Goal: Transaction & Acquisition: Book appointment/travel/reservation

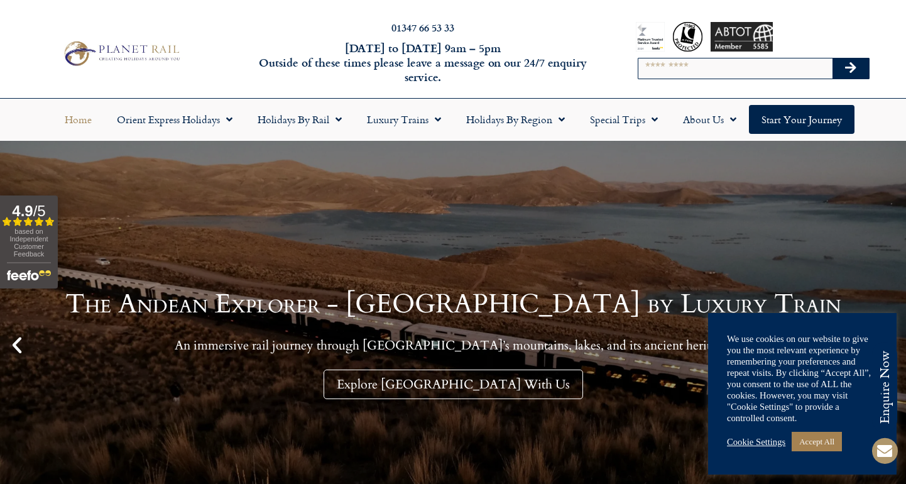
click at [699, 65] on input "Search" at bounding box center [735, 68] width 194 height 20
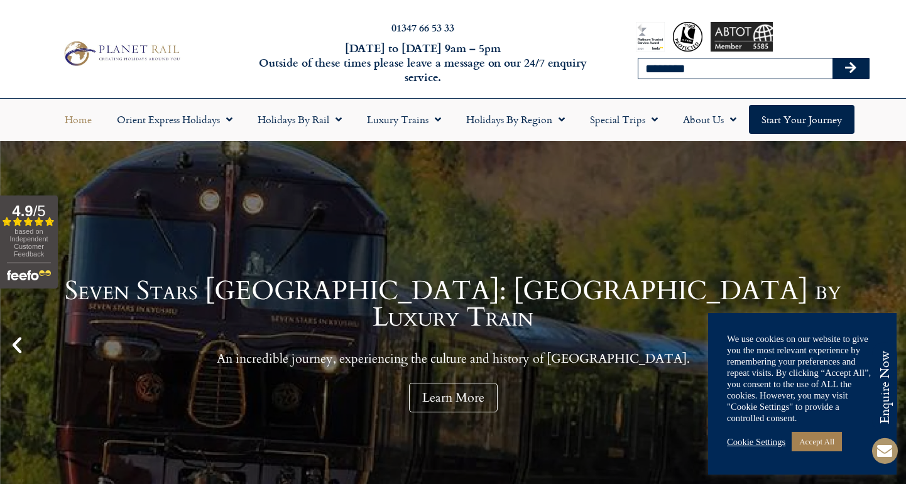
type input "********"
click at [850, 68] on button "Search" at bounding box center [850, 68] width 36 height 20
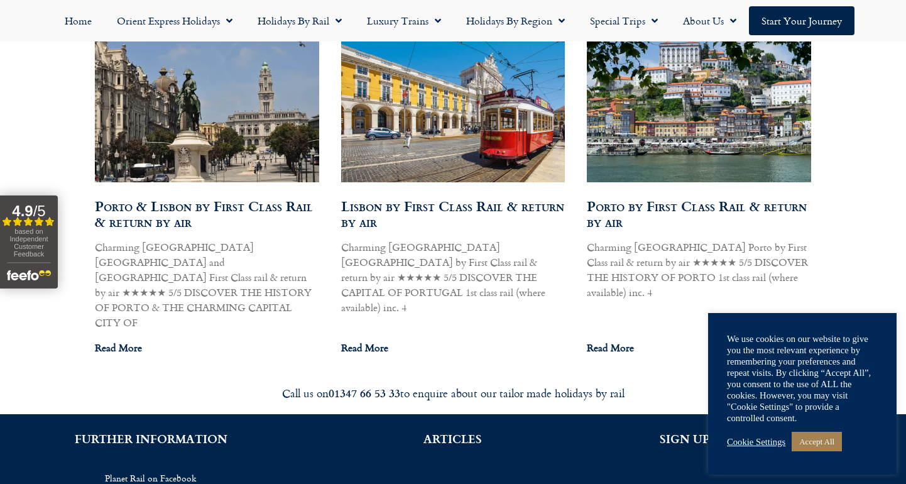
scroll to position [784, 0]
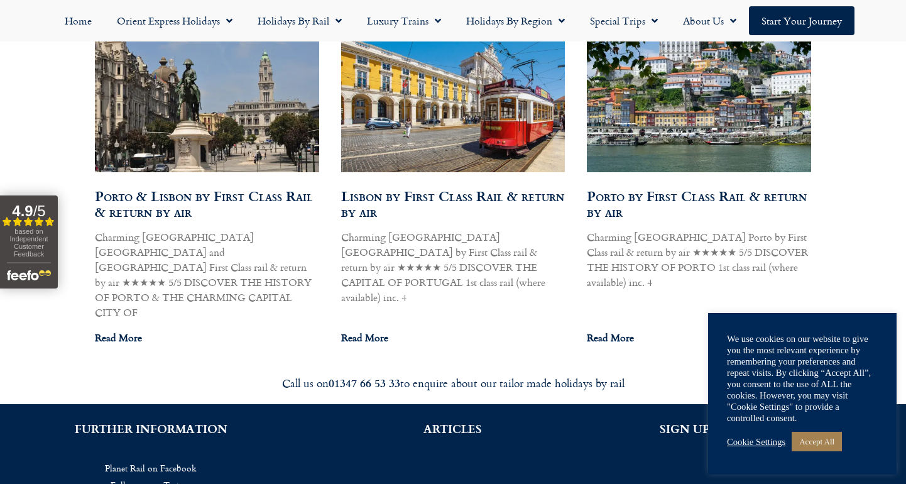
click at [646, 197] on link "Porto by First Class Rail & return by air" at bounding box center [697, 203] width 220 height 36
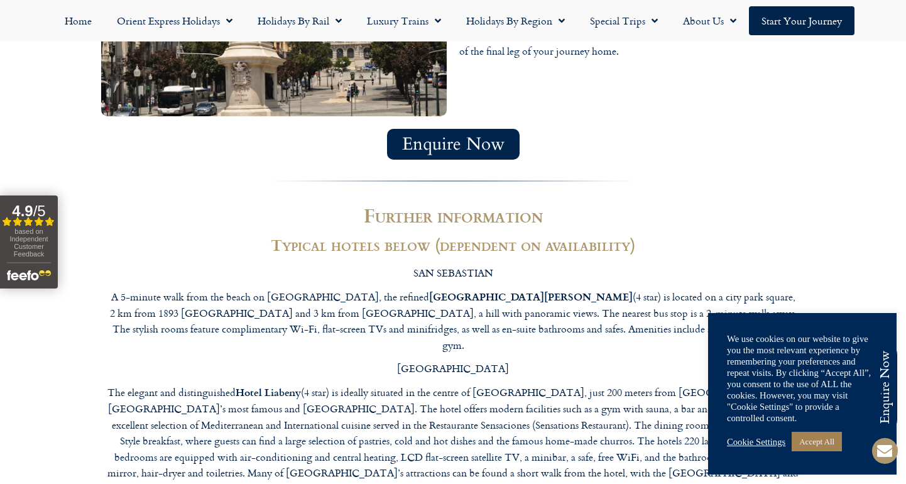
scroll to position [2742, 0]
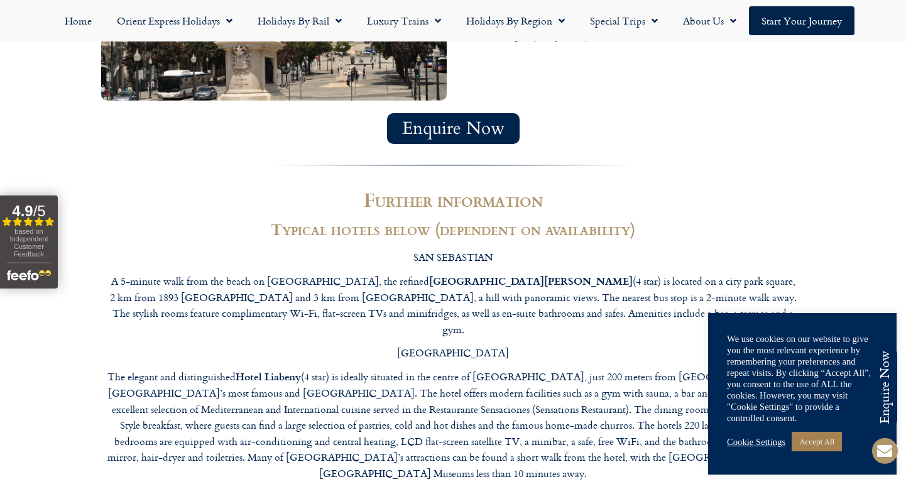
drag, startPoint x: 309, startPoint y: 177, endPoint x: 246, endPoint y: 173, distance: 62.9
click at [246, 369] on strong "Hotel Liabeny" at bounding box center [267, 376] width 65 height 14
copy p "Hotel Liabeny"
drag, startPoint x: 256, startPoint y: 303, endPoint x: 184, endPoint y: 288, distance: 73.9
click at [184, 288] on div "[GEOGRAPHIC_DATA] A 5-minute walk from the beach on [GEOGRAPHIC_DATA], the refi…" at bounding box center [452, 457] width 691 height 416
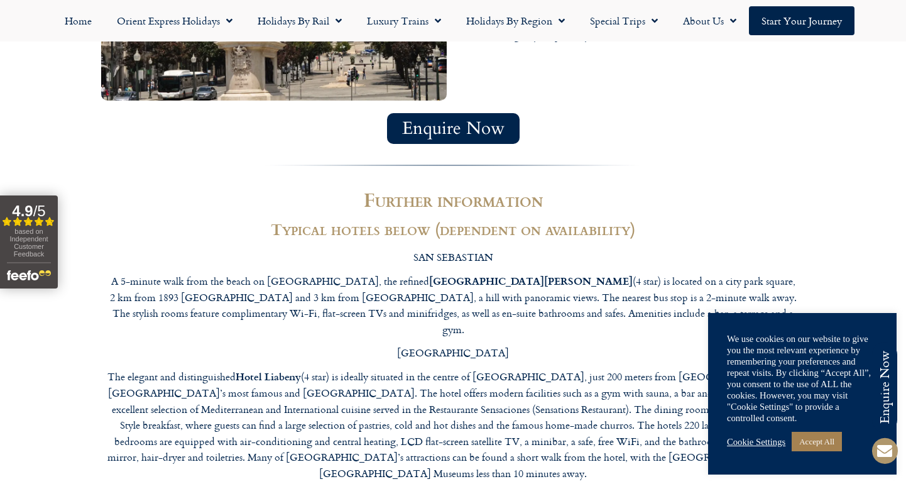
drag, startPoint x: 256, startPoint y: 305, endPoint x: 114, endPoint y: 306, distance: 142.6
copy strong "The NH Collection Hotel [GEOGRAPHIC_DATA]"
drag, startPoint x: 315, startPoint y: 382, endPoint x: 232, endPoint y: 375, distance: 83.2
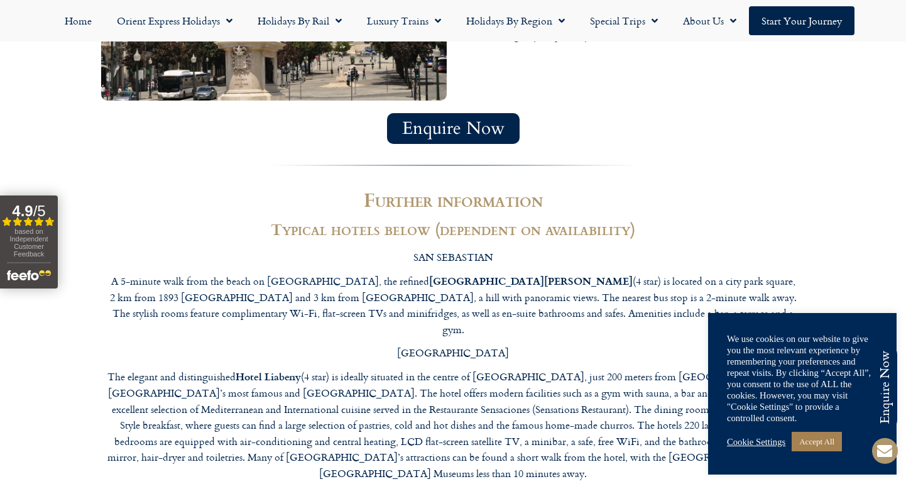
drag, startPoint x: 860, startPoint y: 286, endPoint x: 855, endPoint y: 258, distance: 28.1
drag, startPoint x: 315, startPoint y: 387, endPoint x: 241, endPoint y: 377, distance: 74.8
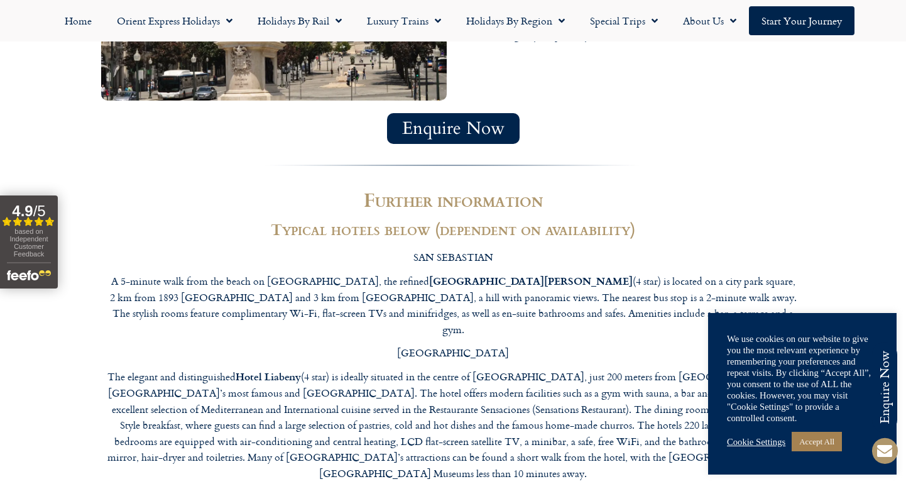
drag, startPoint x: 315, startPoint y: 384, endPoint x: 234, endPoint y: 377, distance: 81.9
copy p "Hotel Exe [PERSON_NAME]"
